Goal: Book appointment/travel/reservation

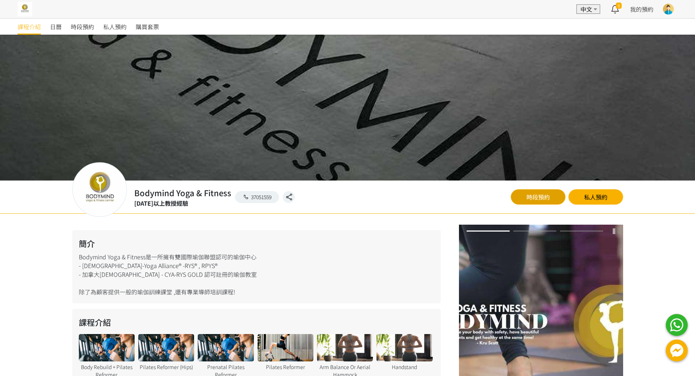
click at [552, 191] on link "時段預約" at bounding box center [538, 196] width 55 height 15
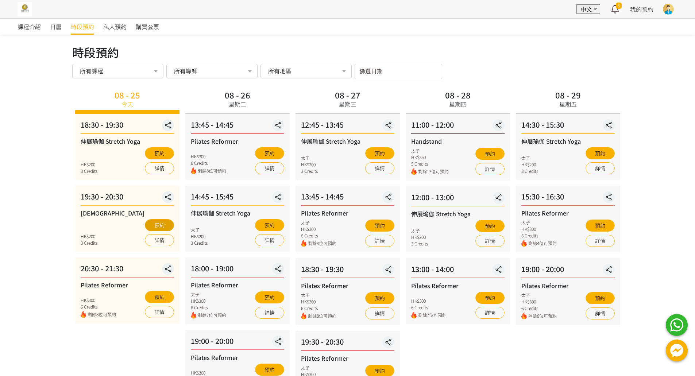
click at [156, 228] on button "預約" at bounding box center [159, 225] width 29 height 12
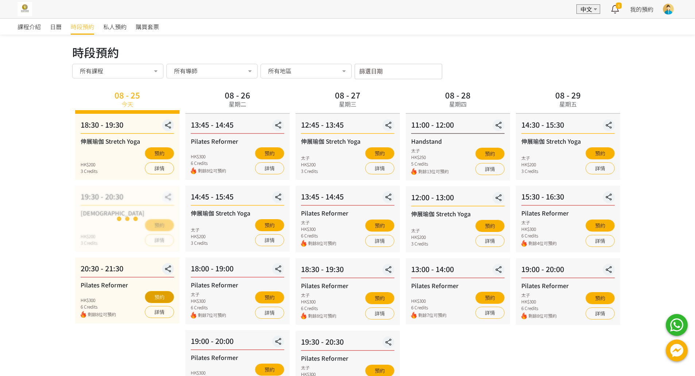
click at [162, 298] on button "預約" at bounding box center [159, 297] width 29 height 12
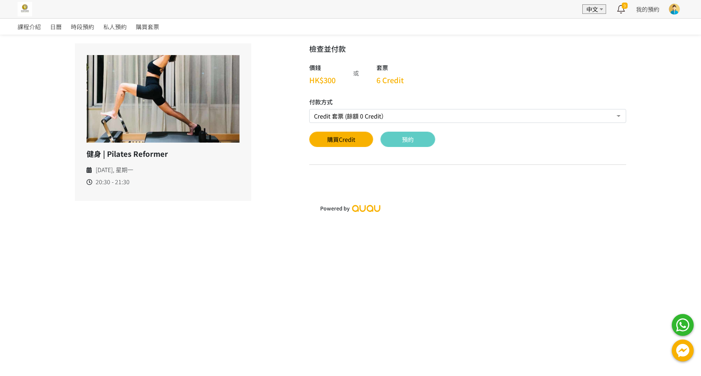
click at [420, 139] on button "預約" at bounding box center [407, 139] width 55 height 15
click at [26, 23] on span "課程介紹" at bounding box center [29, 26] width 23 height 9
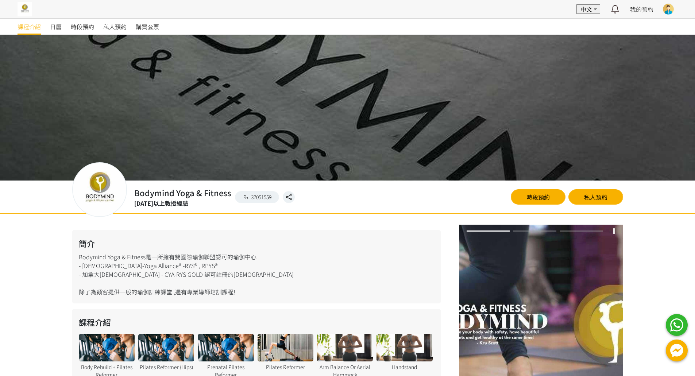
scroll to position [160, 0]
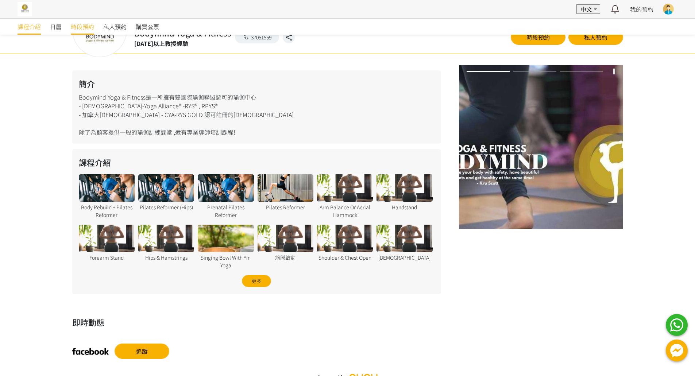
click at [79, 26] on span "時段預約" at bounding box center [82, 26] width 23 height 9
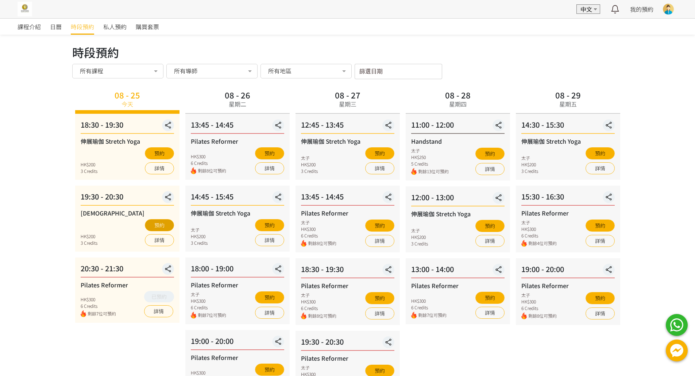
click at [165, 225] on button "預約" at bounding box center [159, 225] width 29 height 12
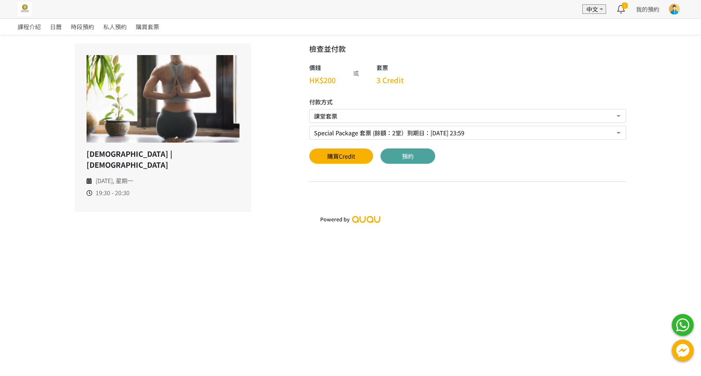
click at [424, 153] on button "預約" at bounding box center [407, 155] width 55 height 15
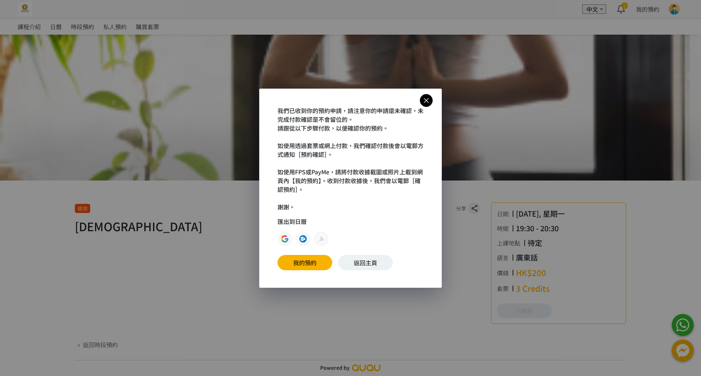
click at [427, 101] on icon at bounding box center [426, 100] width 13 height 9
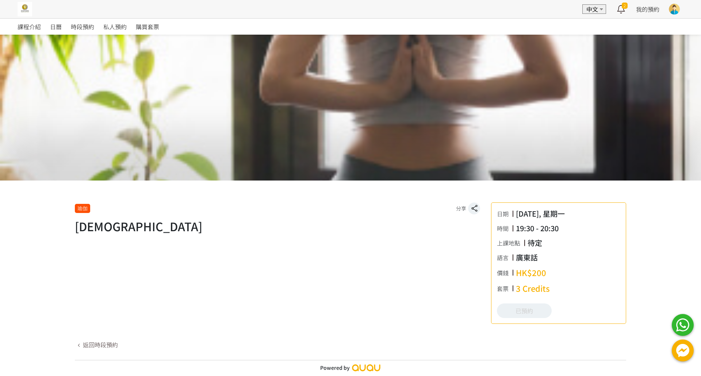
click at [669, 6] on div at bounding box center [673, 9] width 11 height 11
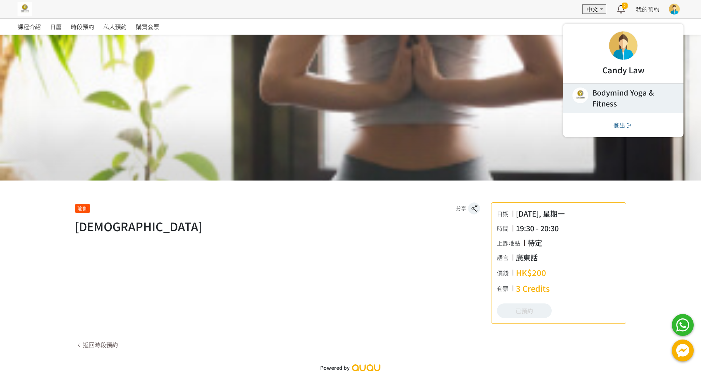
click at [629, 97] on link at bounding box center [623, 98] width 120 height 29
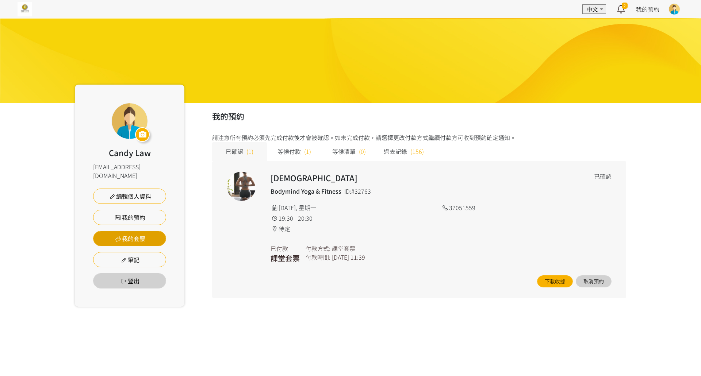
click at [142, 231] on link "我的套票" at bounding box center [129, 238] width 73 height 15
